Goal: Find specific page/section: Find specific page/section

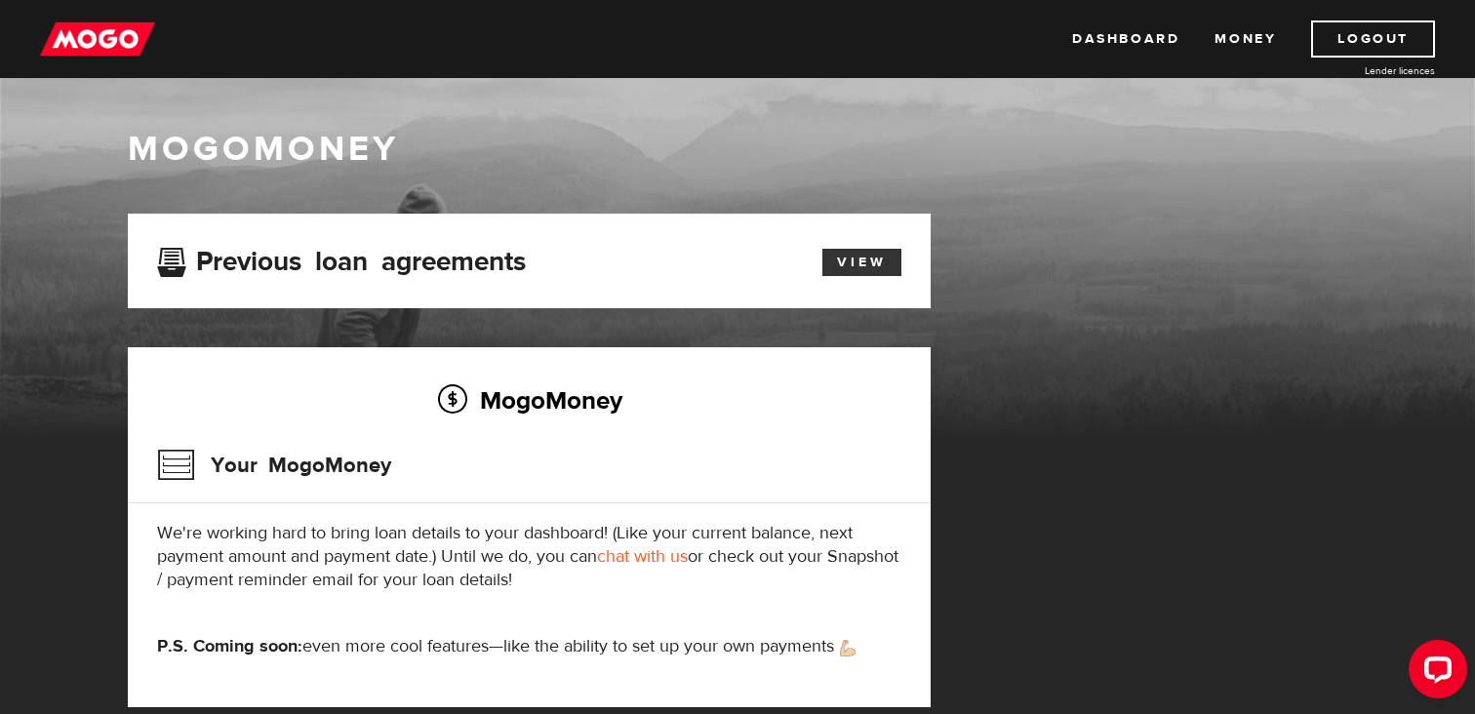
click at [842, 261] on link "View" at bounding box center [861, 262] width 79 height 27
click at [1246, 26] on link "Money" at bounding box center [1245, 38] width 61 height 37
click at [124, 42] on img at bounding box center [97, 38] width 115 height 37
